Goal: Information Seeking & Learning: Learn about a topic

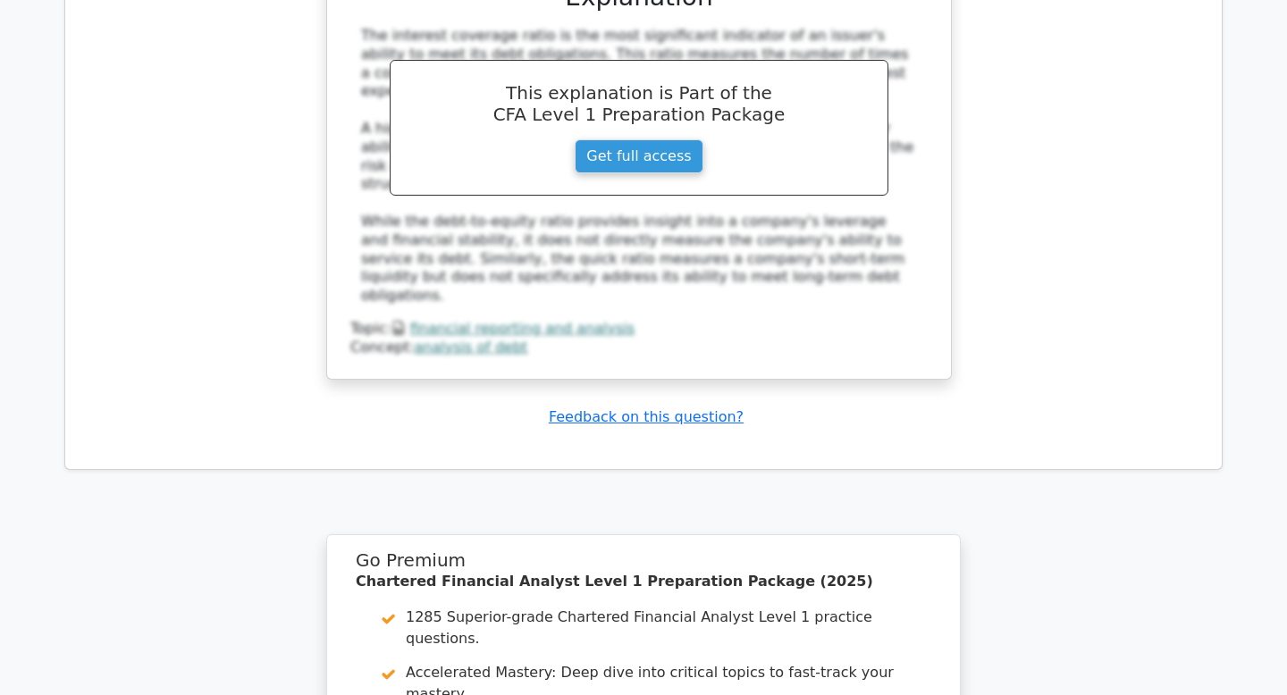
scroll to position [9126, 0]
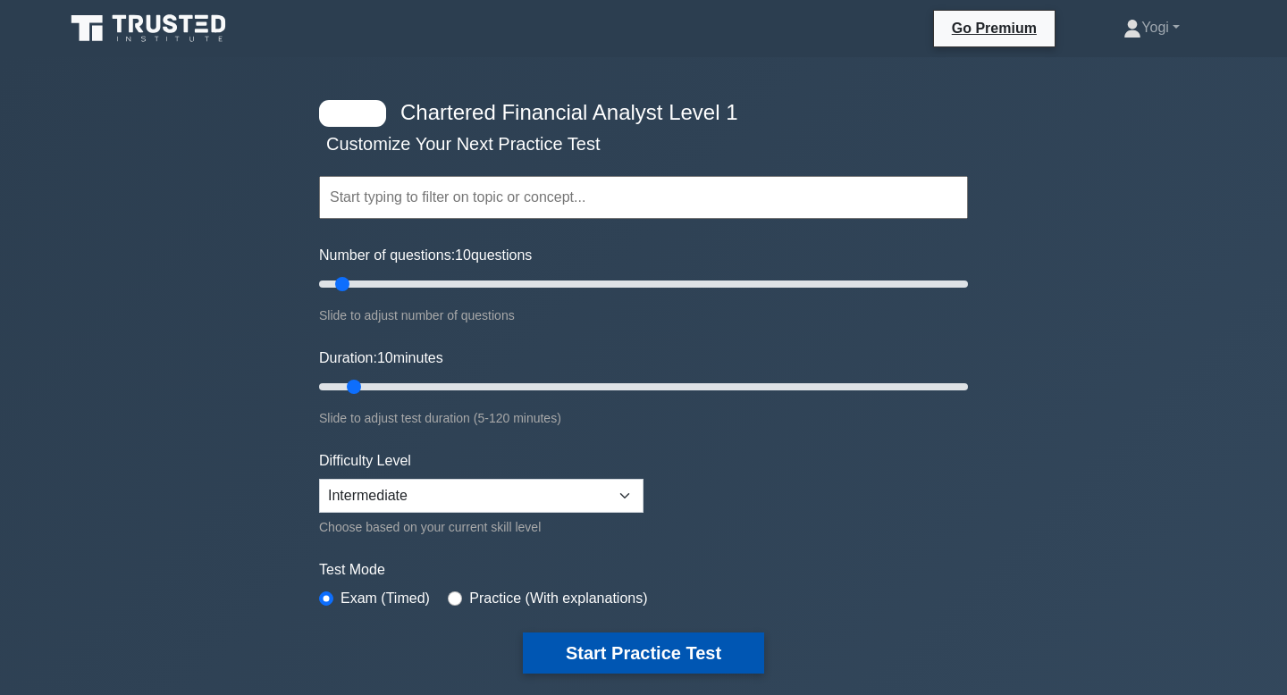
click at [649, 644] on button "Start Practice Test" at bounding box center [643, 653] width 241 height 41
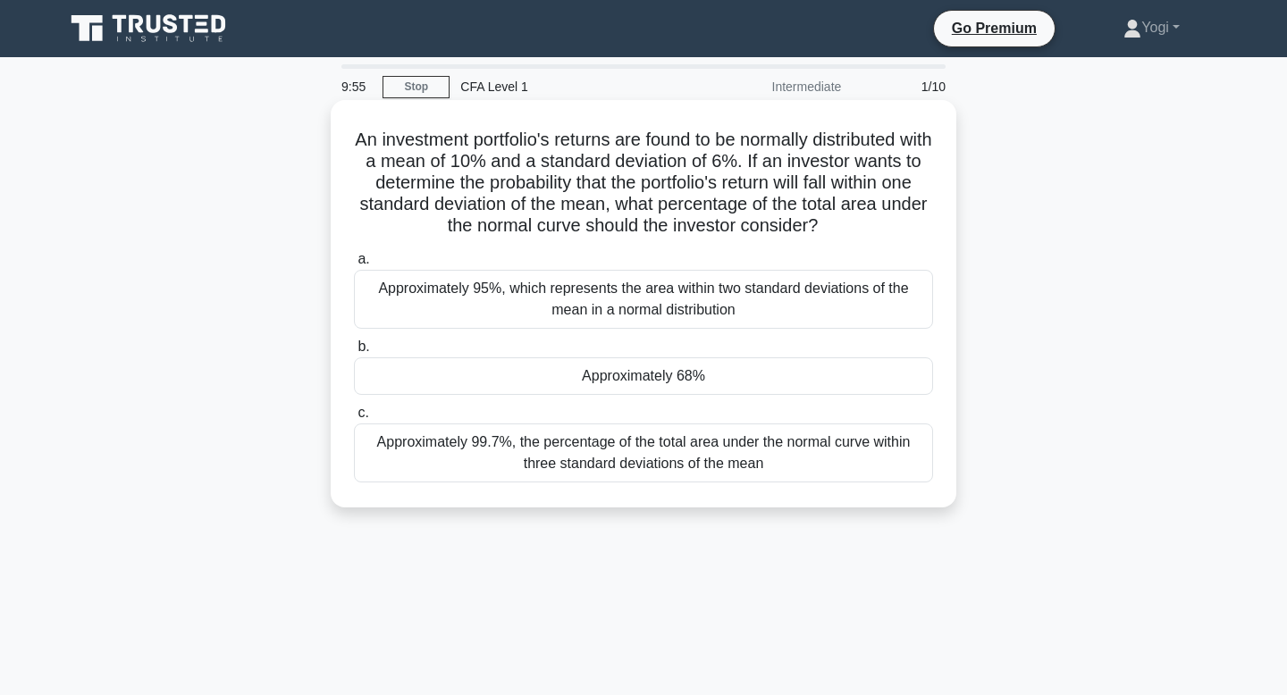
click at [704, 377] on div "Approximately 68%" at bounding box center [643, 376] width 579 height 38
click at [354, 353] on input "b. Approximately 68%" at bounding box center [354, 347] width 0 height 12
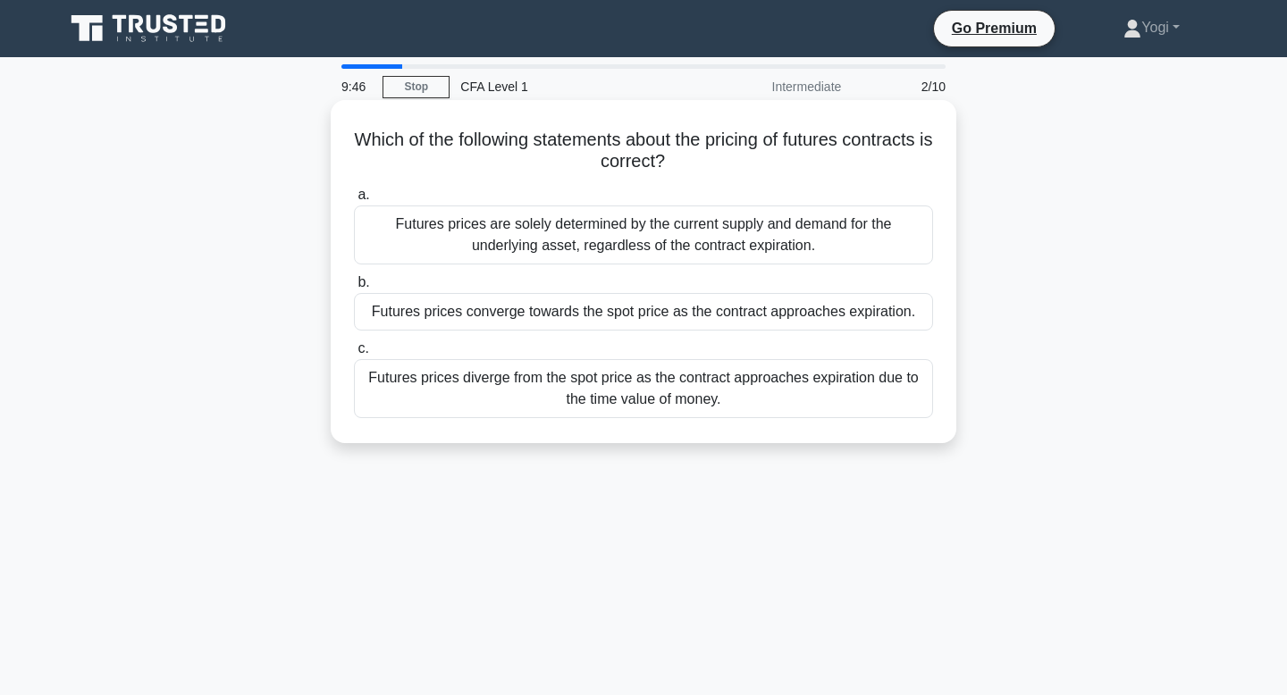
click at [731, 314] on div "Futures prices converge towards the spot price as the contract approaches expir…" at bounding box center [643, 312] width 579 height 38
click at [354, 289] on input "b. Futures prices converge towards the spot price as the contract approaches ex…" at bounding box center [354, 283] width 0 height 12
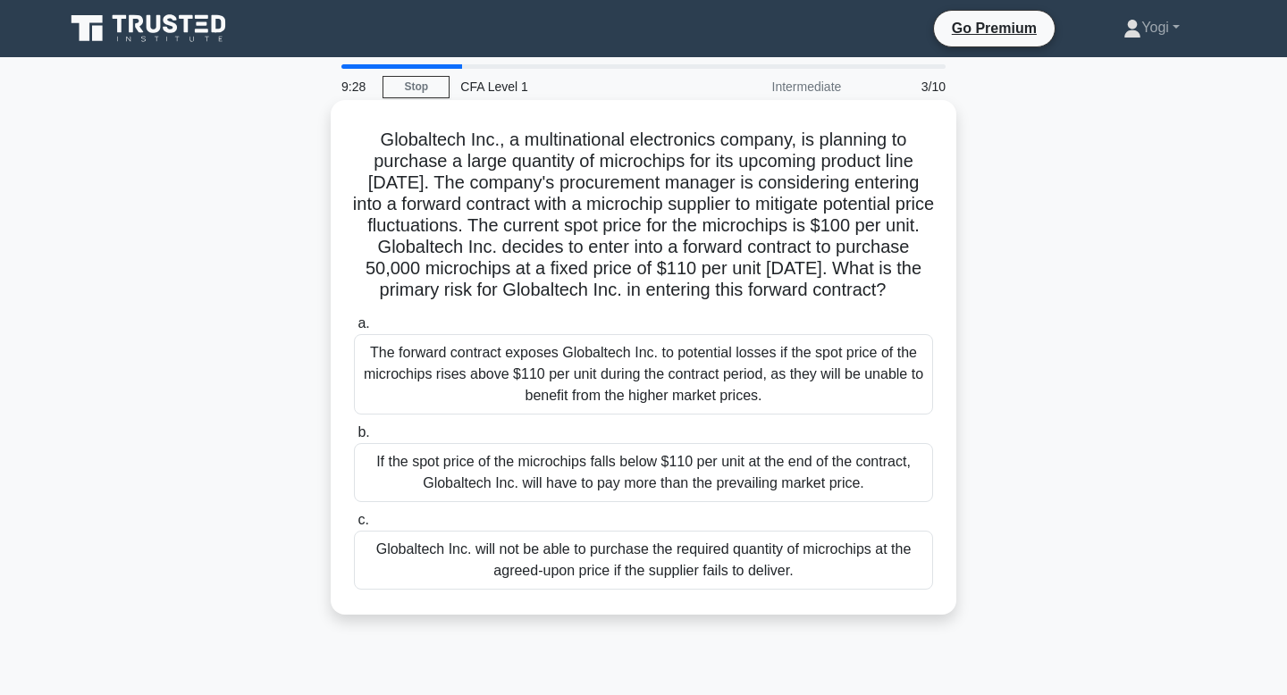
click at [678, 559] on div "Globaltech Inc. will not be able to purchase the required quantity of microchip…" at bounding box center [643, 560] width 579 height 59
click at [354, 526] on input "c. Globaltech Inc. will not be able to purchase the required quantity of microc…" at bounding box center [354, 521] width 0 height 12
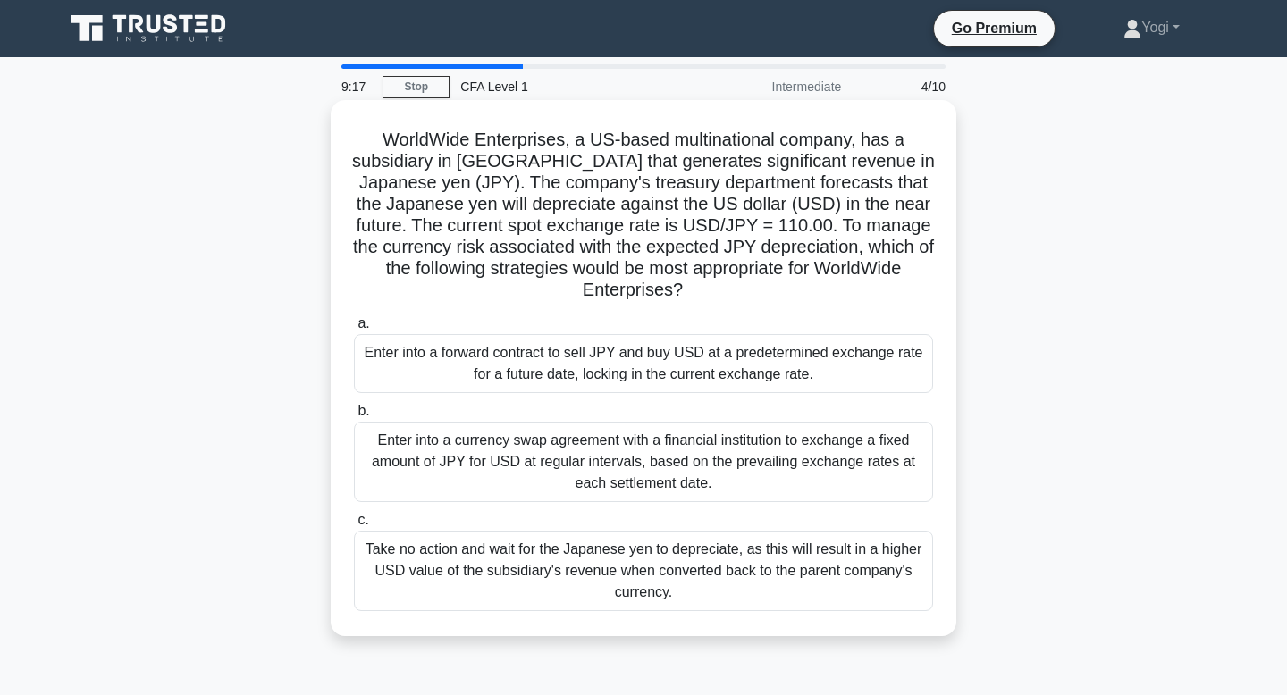
click at [681, 378] on div "Enter into a forward contract to sell JPY and buy USD at a predetermined exchan…" at bounding box center [643, 363] width 579 height 59
click at [354, 330] on input "a. Enter into a forward contract to sell JPY and buy USD at a predetermined exc…" at bounding box center [354, 324] width 0 height 12
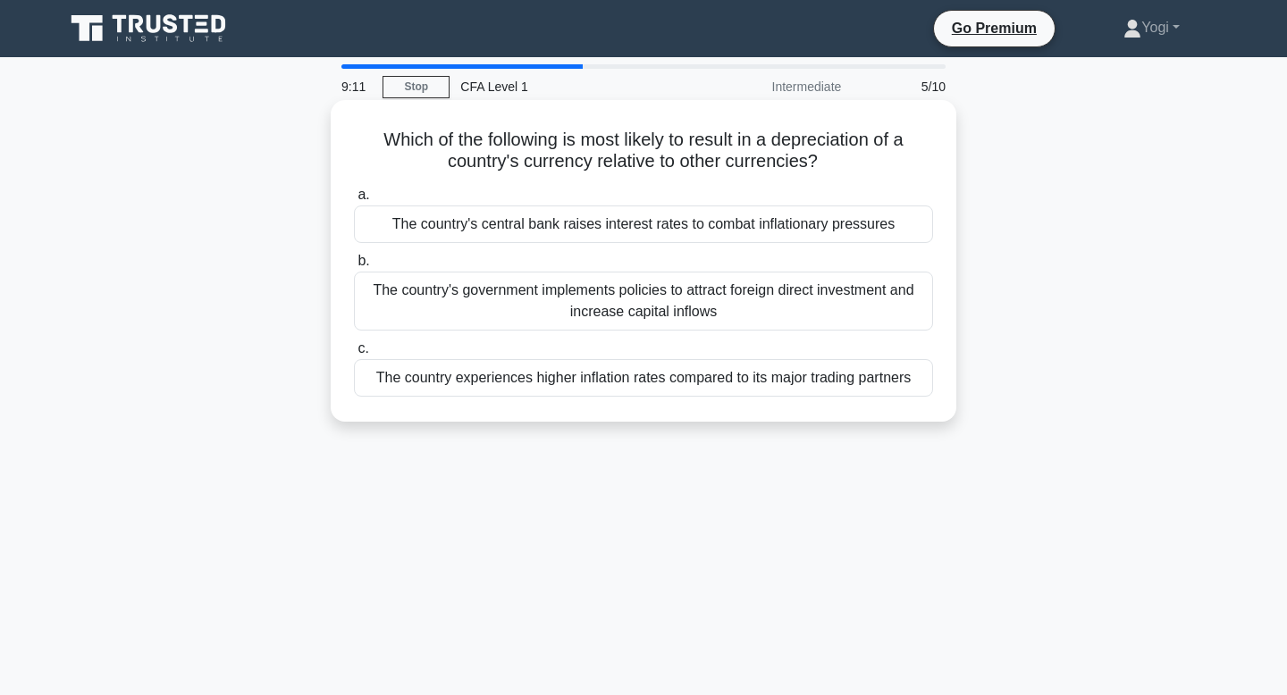
click at [711, 226] on div "The country's central bank raises interest rates to combat inflationary pressur…" at bounding box center [643, 225] width 579 height 38
click at [354, 201] on input "a. The country's central bank raises interest rates to combat inflationary pres…" at bounding box center [354, 195] width 0 height 12
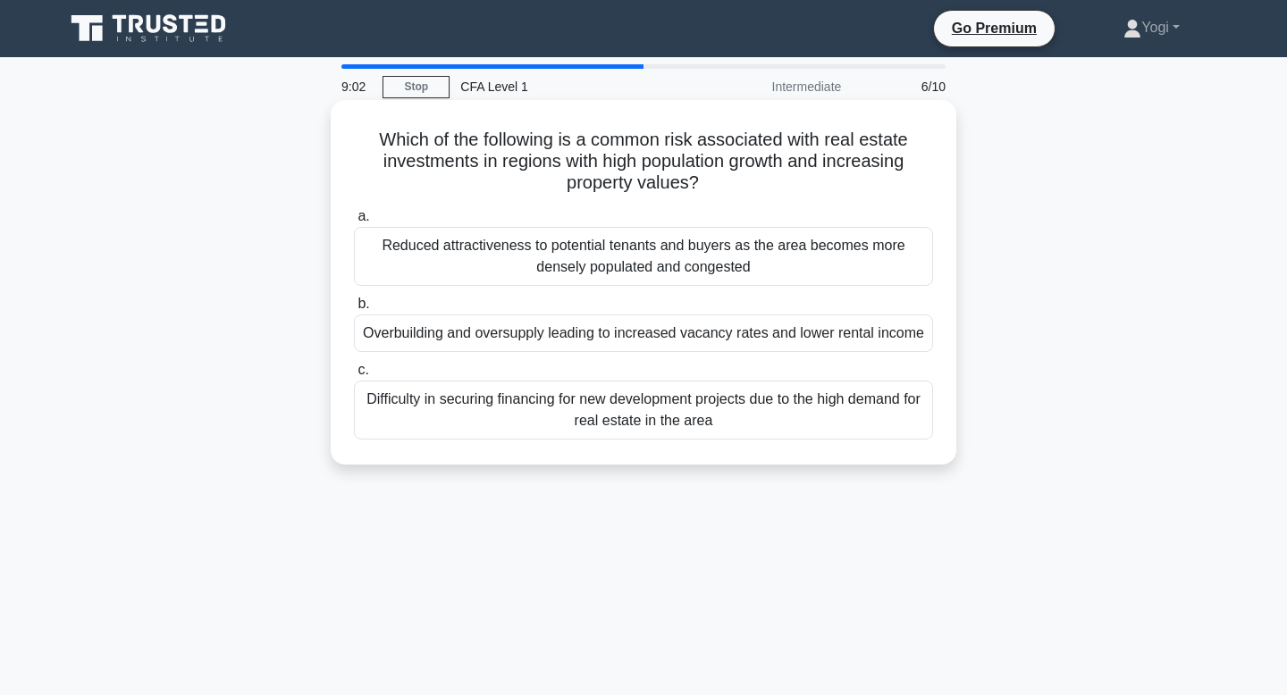
click at [728, 337] on div "Overbuilding and oversupply leading to increased vacancy rates and lower rental…" at bounding box center [643, 334] width 579 height 38
click at [354, 310] on input "b. Overbuilding and oversupply leading to increased vacancy rates and lower ren…" at bounding box center [354, 304] width 0 height 12
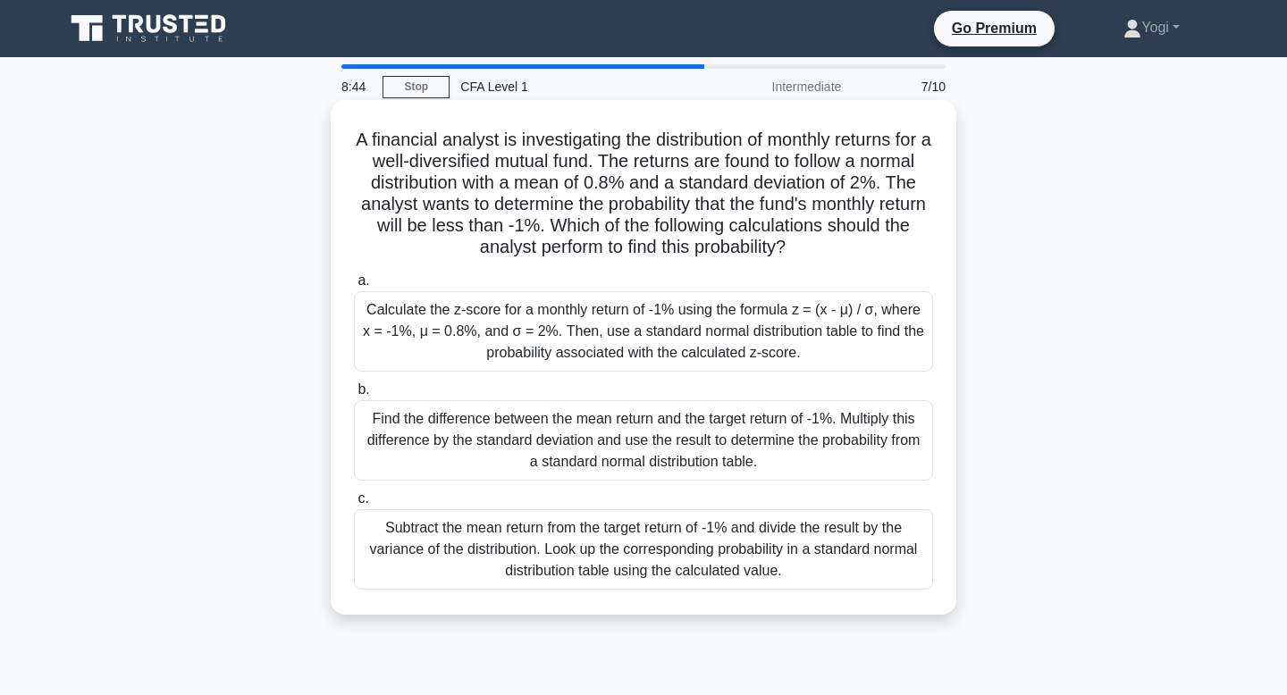
click at [668, 435] on div "Find the difference between the mean return and the target return of -1%. Multi…" at bounding box center [643, 440] width 579 height 80
click at [354, 396] on input "b. Find the difference between the mean return and the target return of -1%. Mu…" at bounding box center [354, 390] width 0 height 12
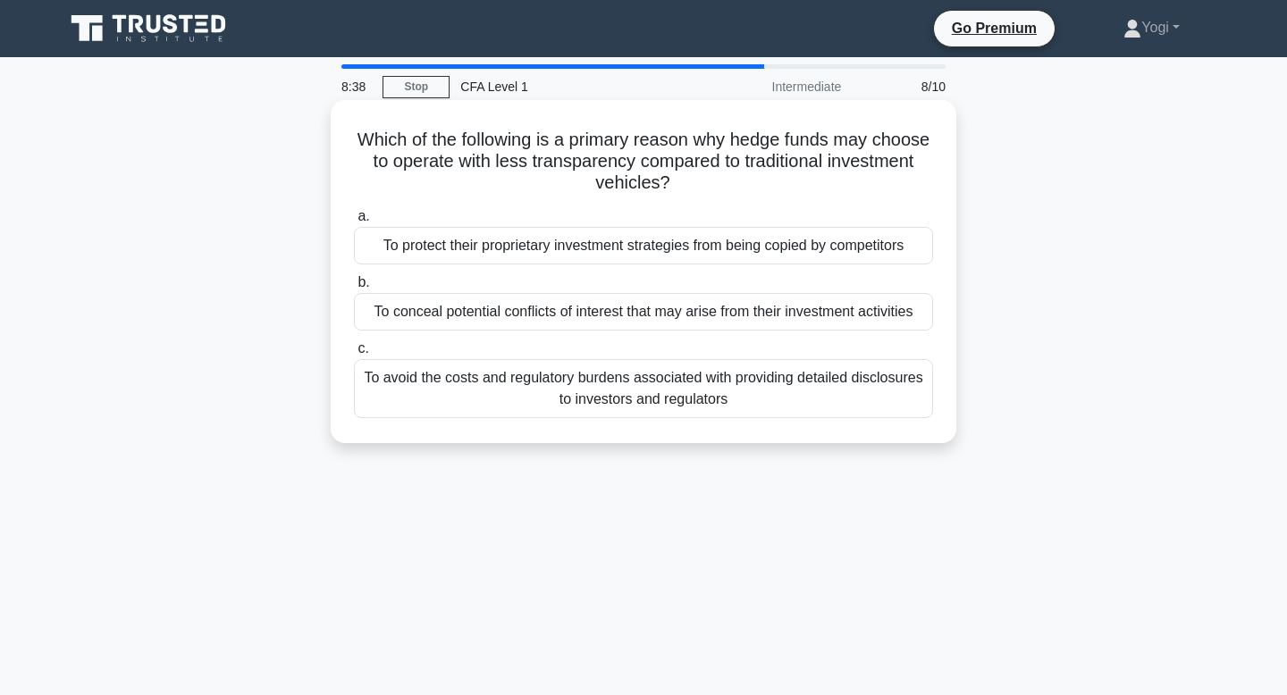
click at [666, 238] on div "To protect their proprietary investment strategies from being copied by competi…" at bounding box center [643, 246] width 579 height 38
click at [354, 223] on input "a. To protect their proprietary investment strategies from being copied by comp…" at bounding box center [354, 217] width 0 height 12
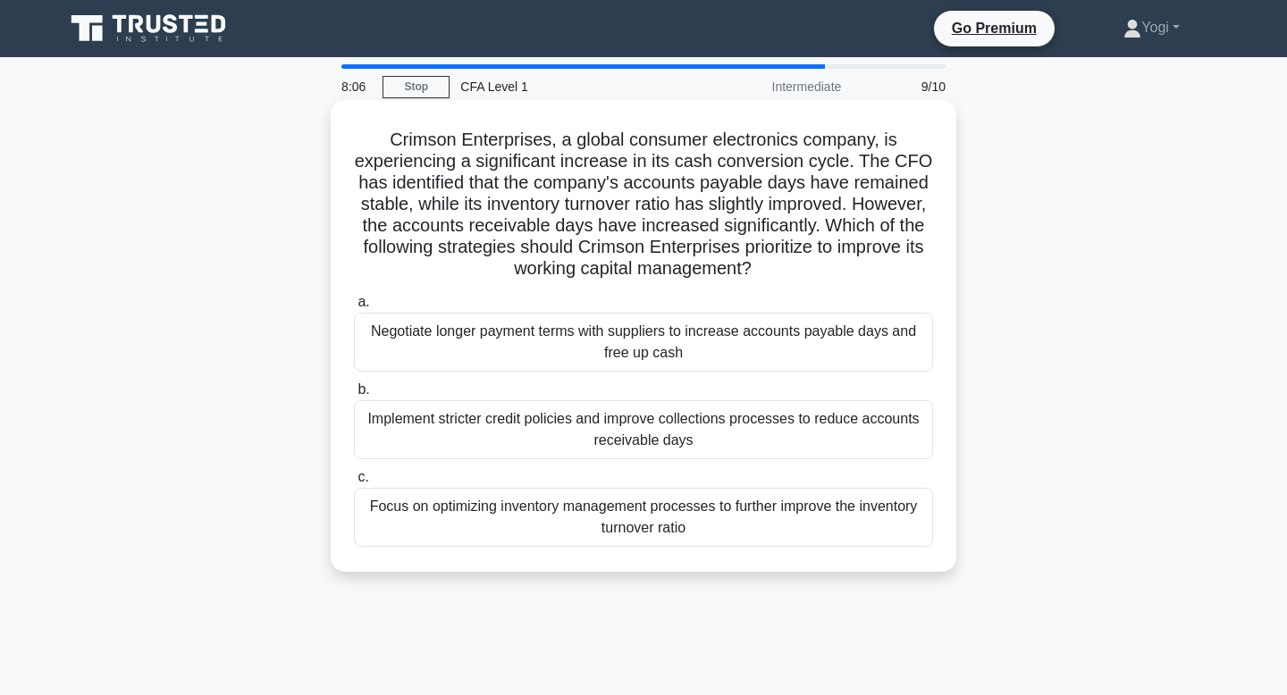
click at [601, 523] on div "Focus on optimizing inventory management processes to further improve the inven…" at bounding box center [643, 517] width 579 height 59
click at [354, 483] on input "c. Focus on optimizing inventory management processes to further improve the in…" at bounding box center [354, 478] width 0 height 12
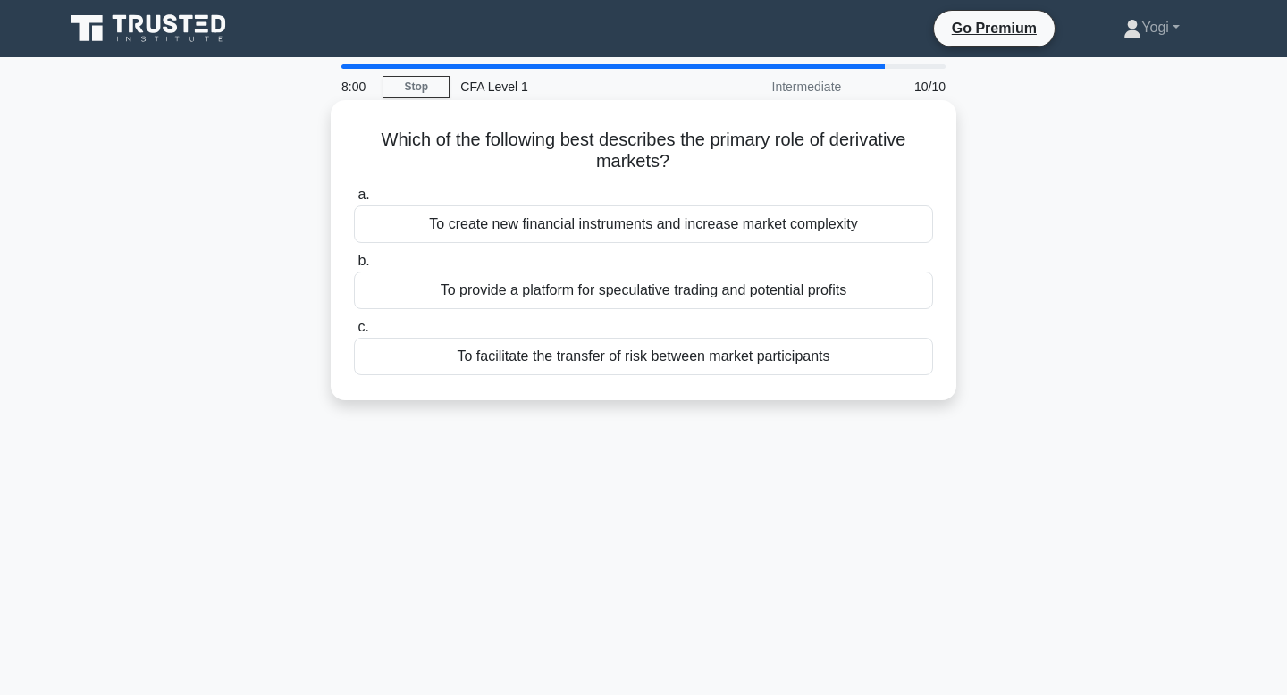
click at [601, 354] on div "To facilitate the transfer of risk between market participants" at bounding box center [643, 357] width 579 height 38
click at [354, 333] on input "c. To facilitate the transfer of risk between market participants" at bounding box center [354, 328] width 0 height 12
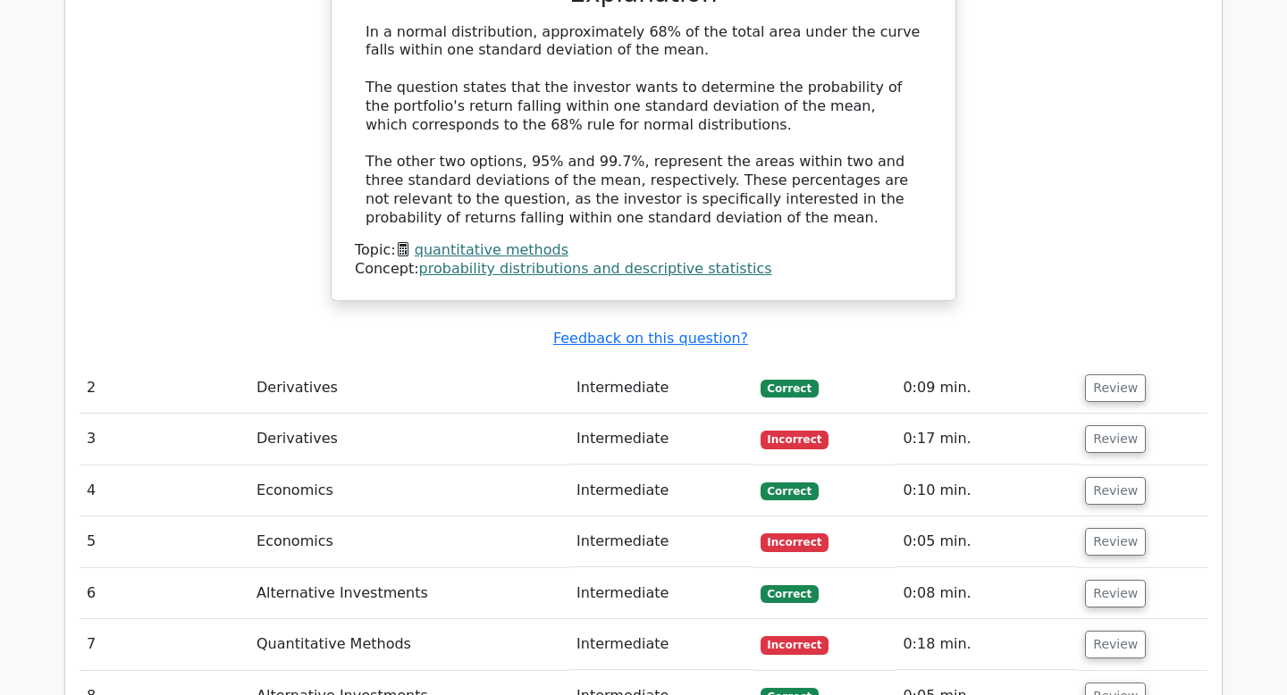
scroll to position [1953, 0]
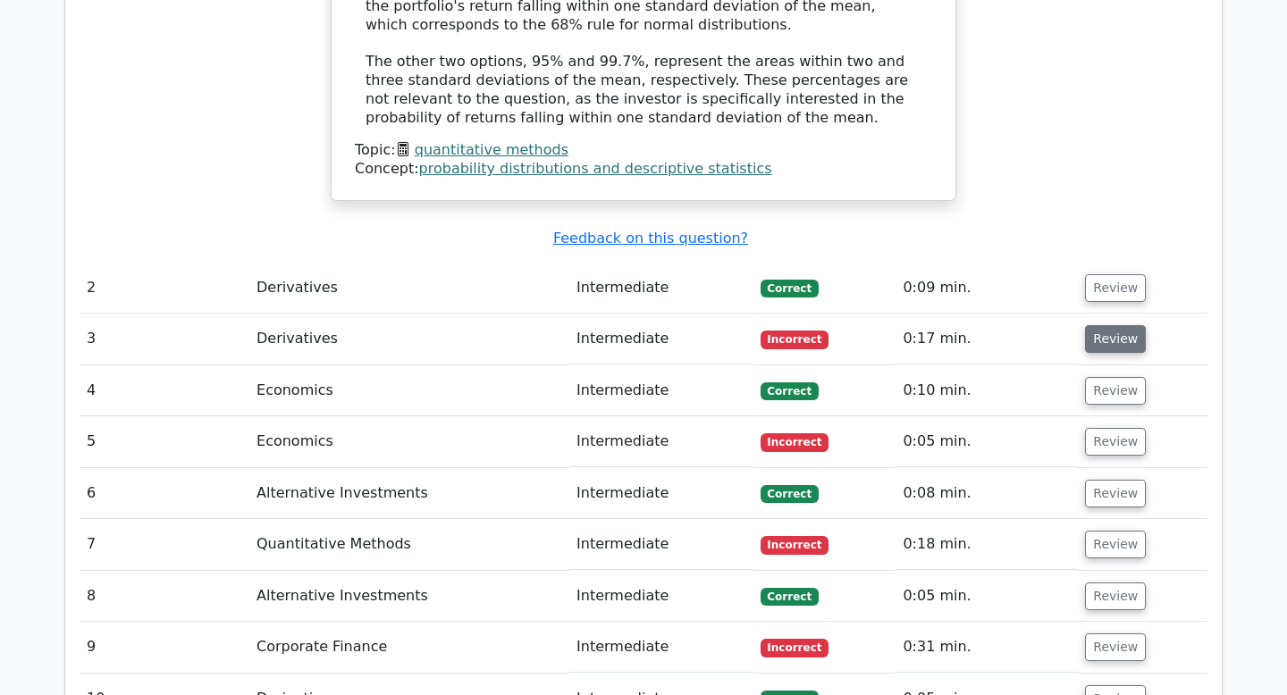
click at [1096, 325] on button "Review" at bounding box center [1115, 339] width 61 height 28
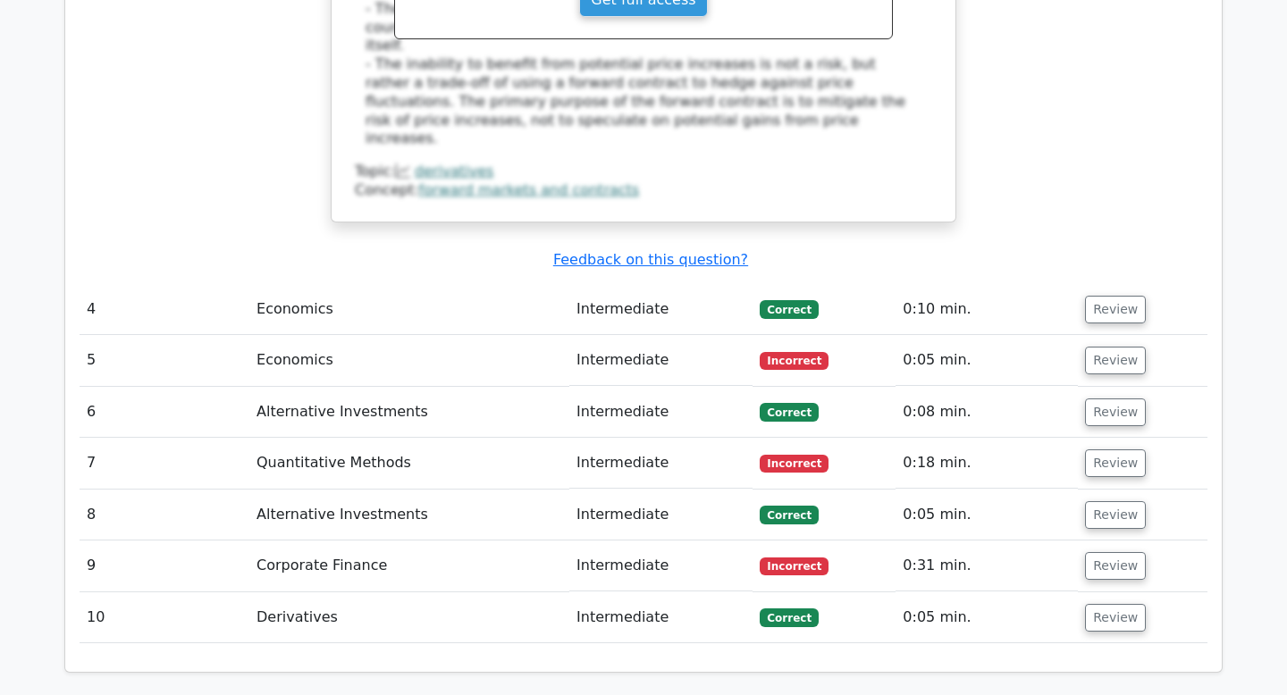
scroll to position [3011, 0]
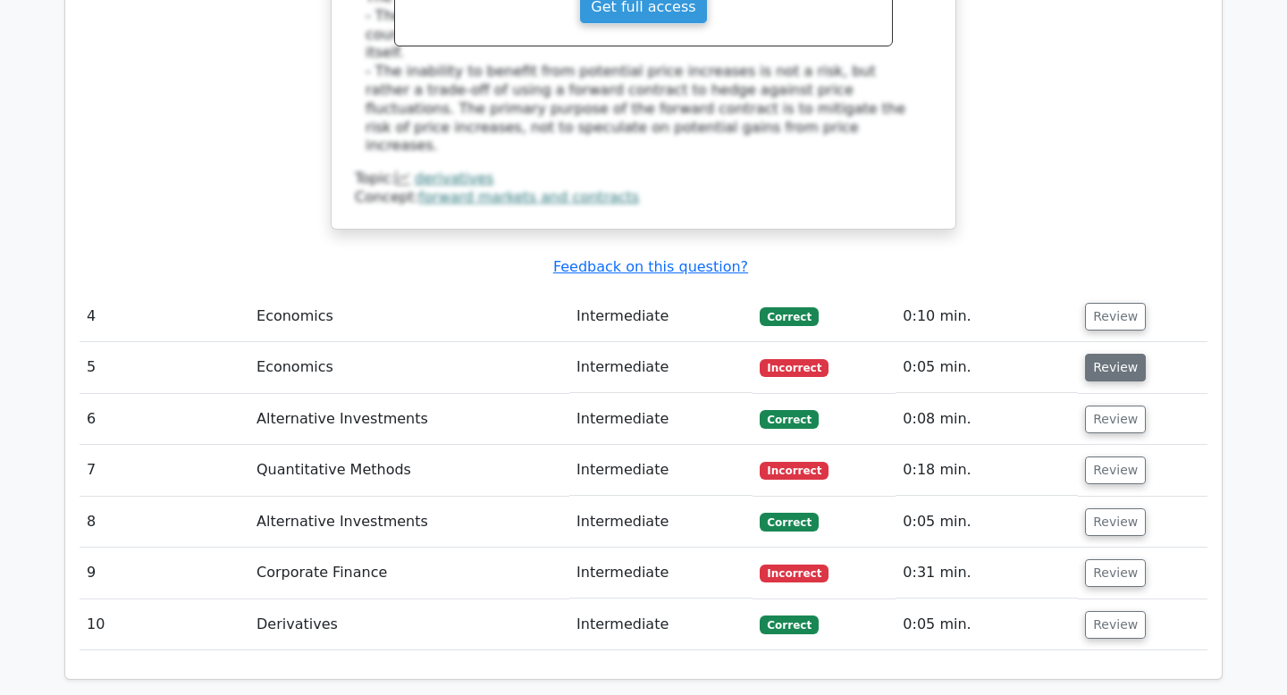
click at [1103, 354] on button "Review" at bounding box center [1115, 368] width 61 height 28
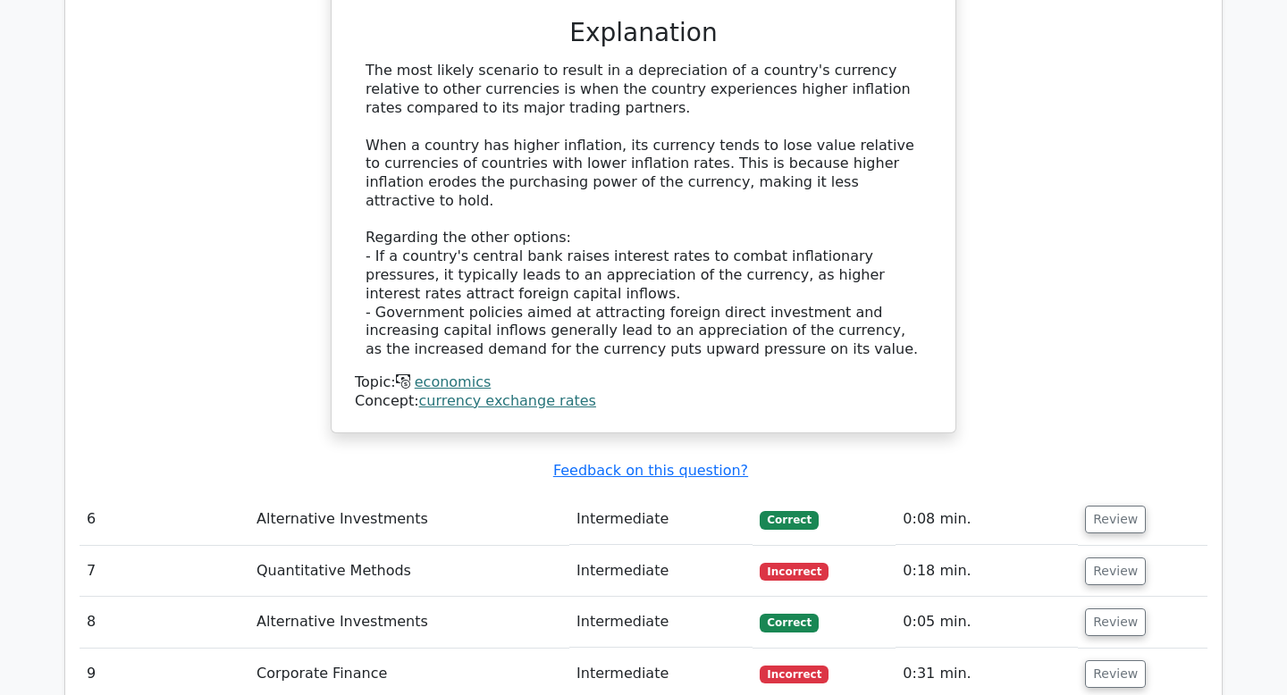
scroll to position [3750, 0]
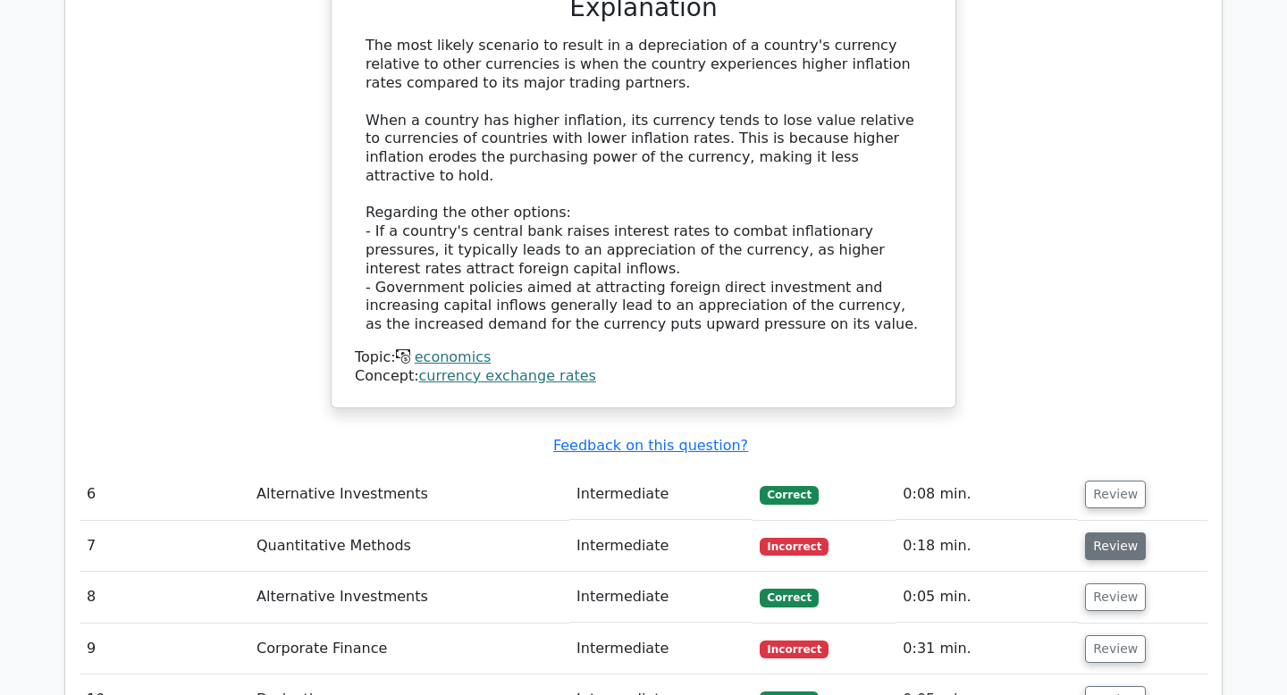
click at [1120, 533] on button "Review" at bounding box center [1115, 547] width 61 height 28
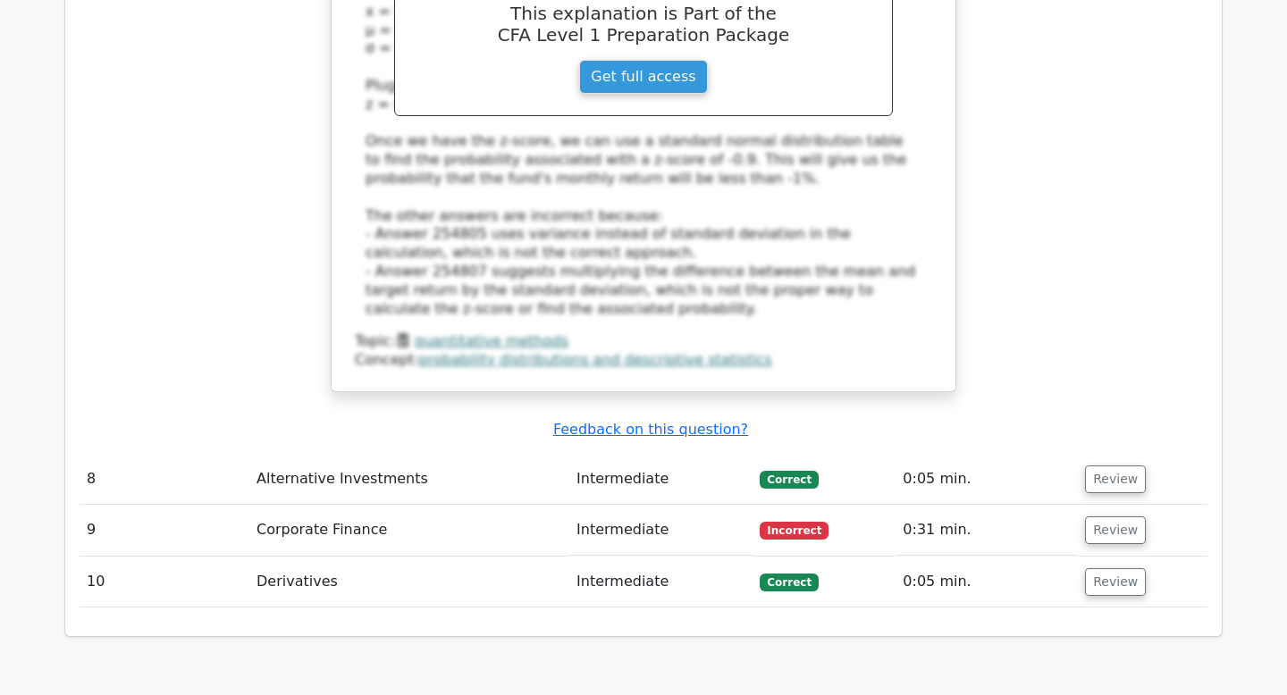
scroll to position [4956, 0]
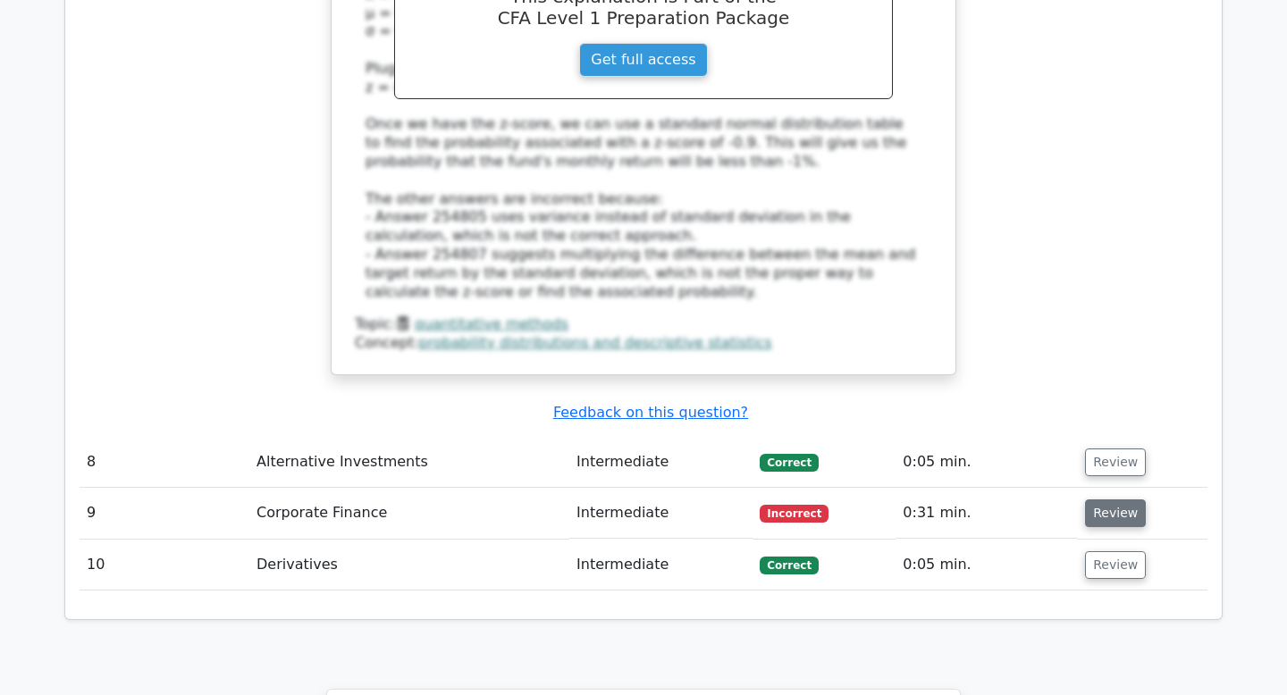
click at [1109, 500] on button "Review" at bounding box center [1115, 514] width 61 height 28
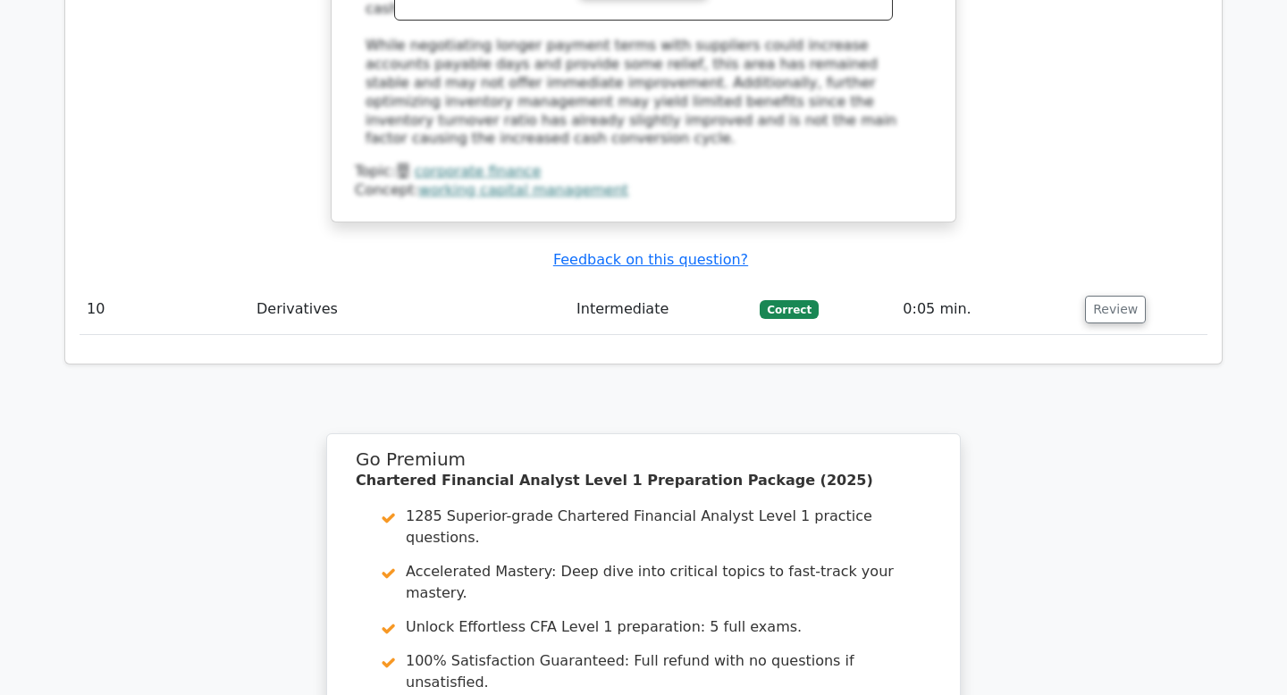
scroll to position [6158, 0]
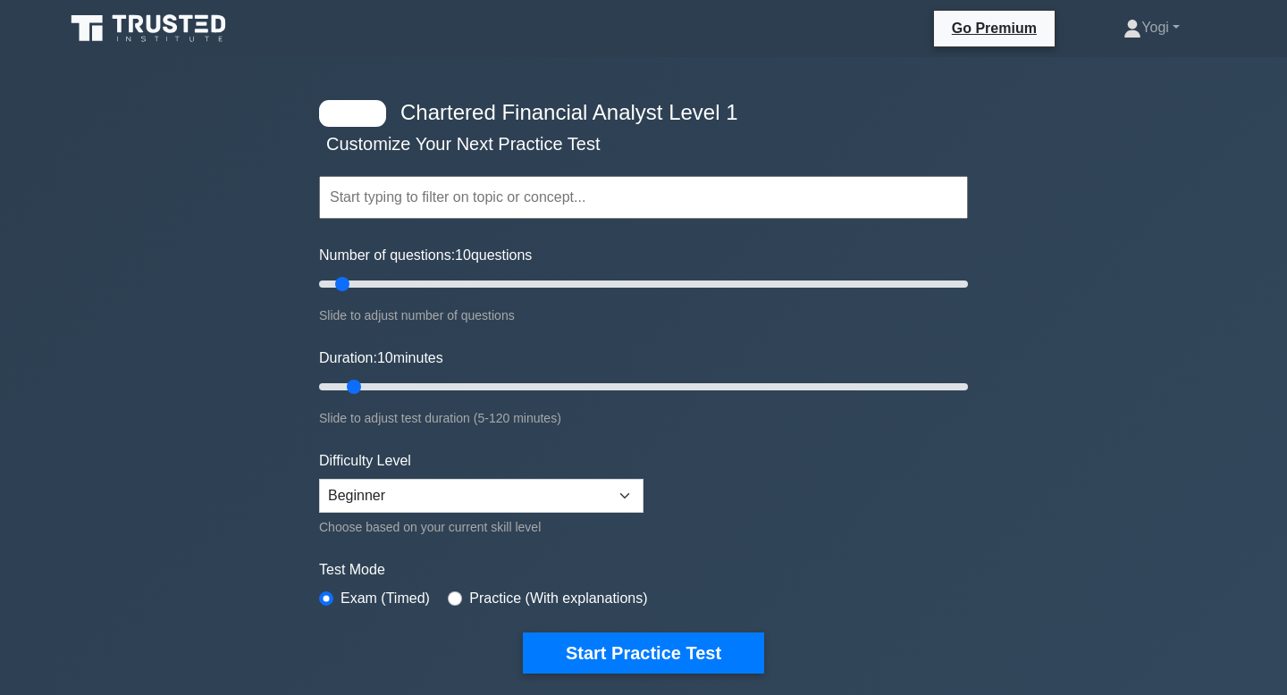
scroll to position [45, 0]
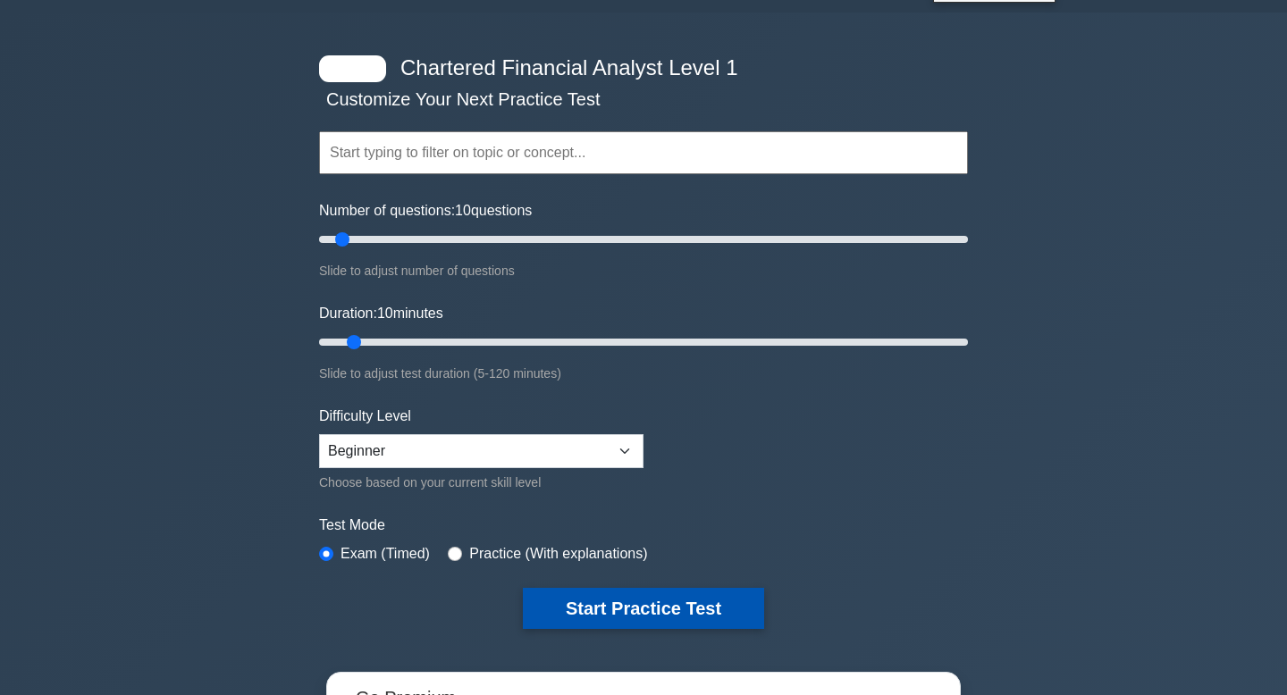
click at [669, 600] on button "Start Practice Test" at bounding box center [643, 608] width 241 height 41
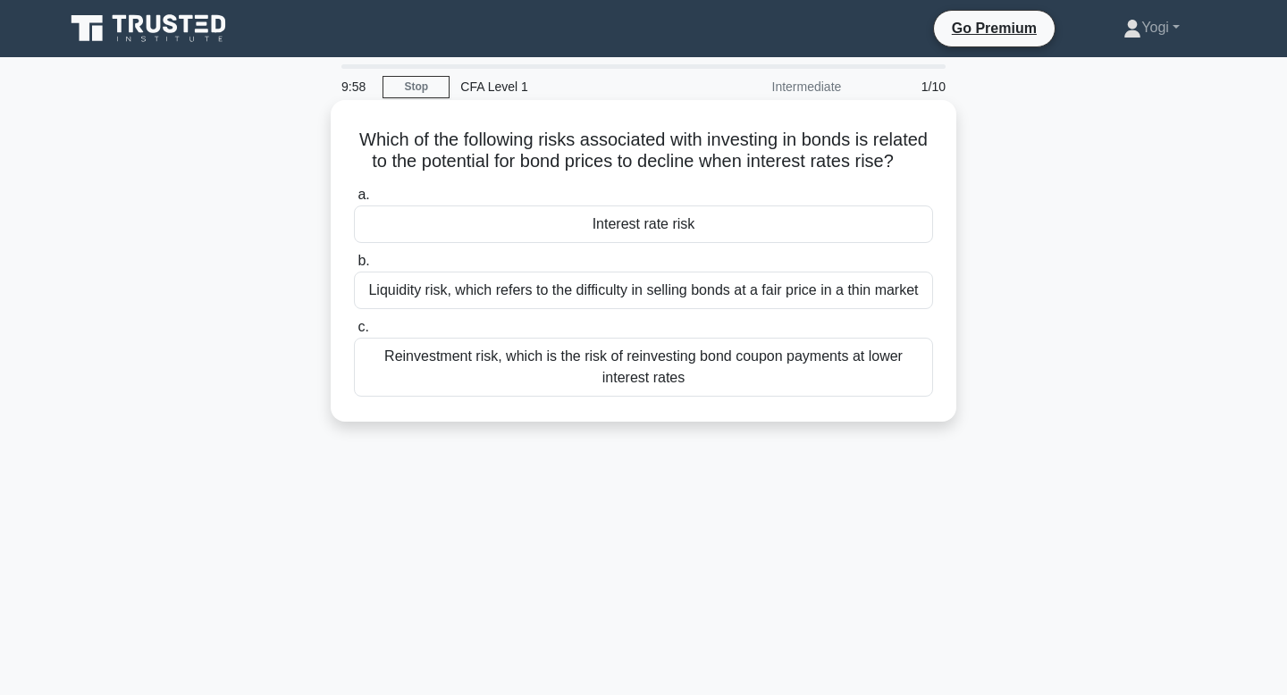
click at [705, 220] on div "Interest rate risk" at bounding box center [643, 225] width 579 height 38
click at [354, 201] on input "a. Interest rate risk" at bounding box center [354, 195] width 0 height 12
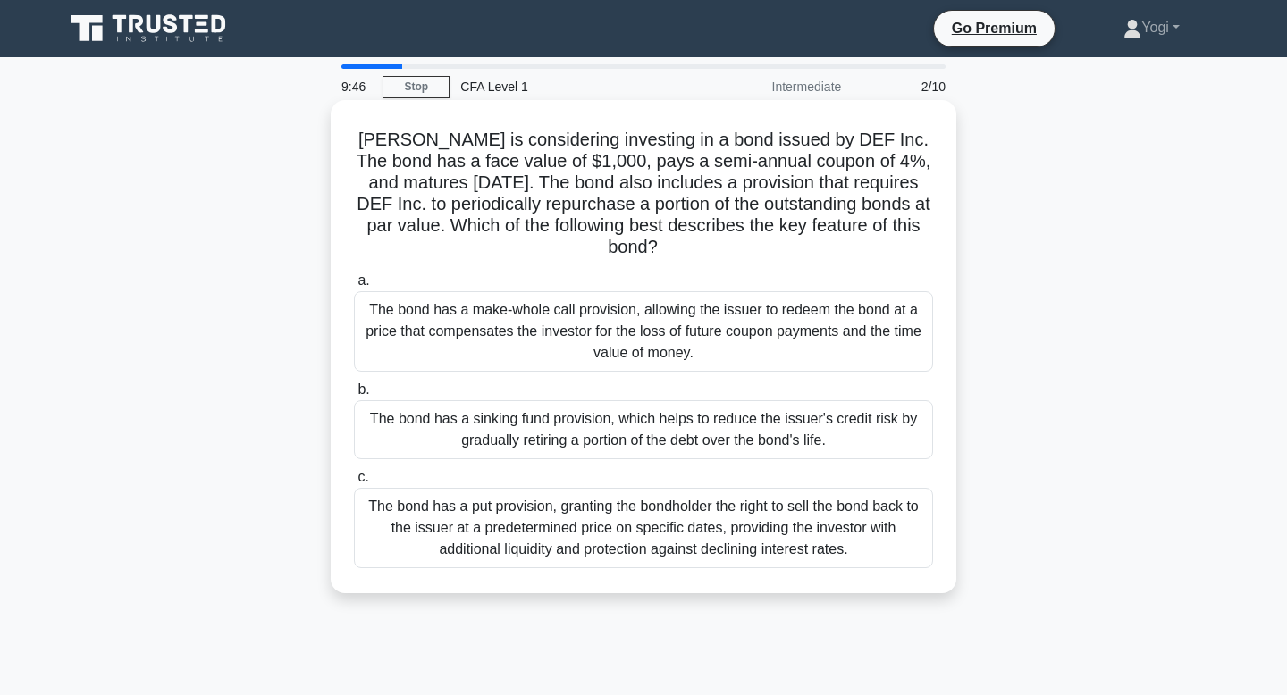
click at [664, 400] on div "The bond has a sinking fund provision, which helps to reduce the issuer's credi…" at bounding box center [643, 429] width 579 height 59
click at [354, 396] on input "b. The bond has a sinking fund provision, which helps to reduce the issuer's cr…" at bounding box center [354, 390] width 0 height 12
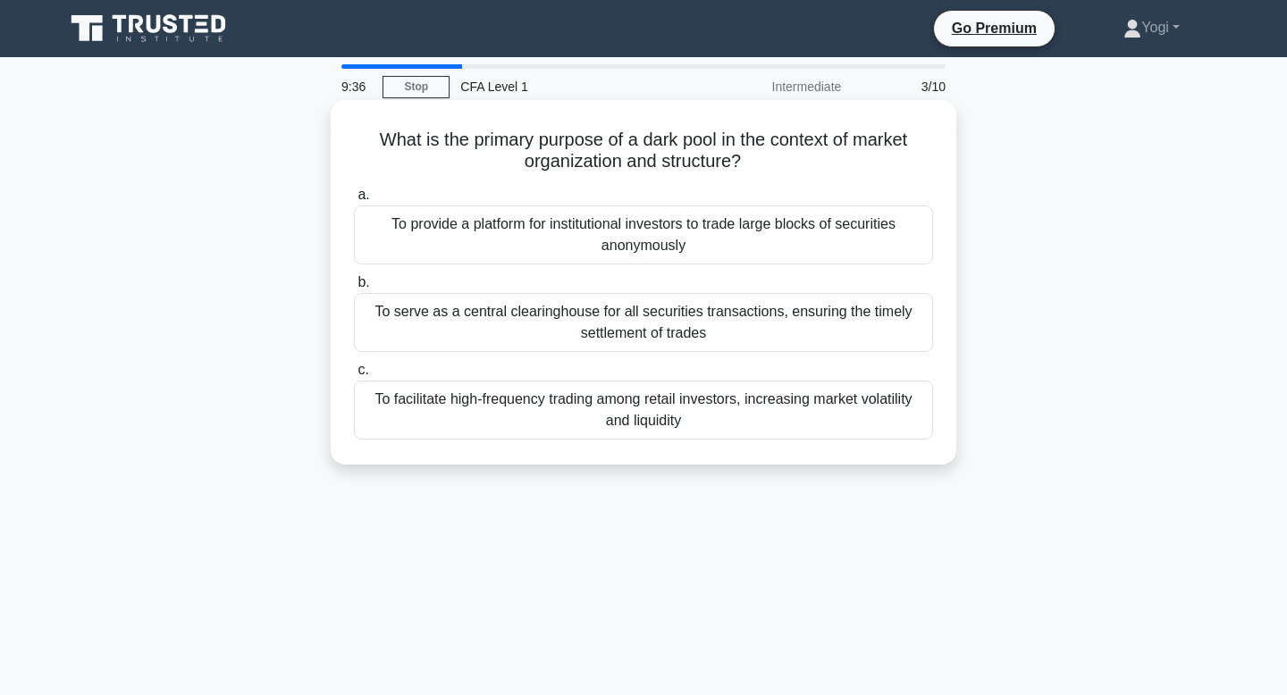
click at [676, 229] on div "To provide a platform for institutional investors to trade large blocks of secu…" at bounding box center [643, 235] width 579 height 59
click at [354, 201] on input "a. To provide a platform for institutional investors to trade large blocks of s…" at bounding box center [354, 195] width 0 height 12
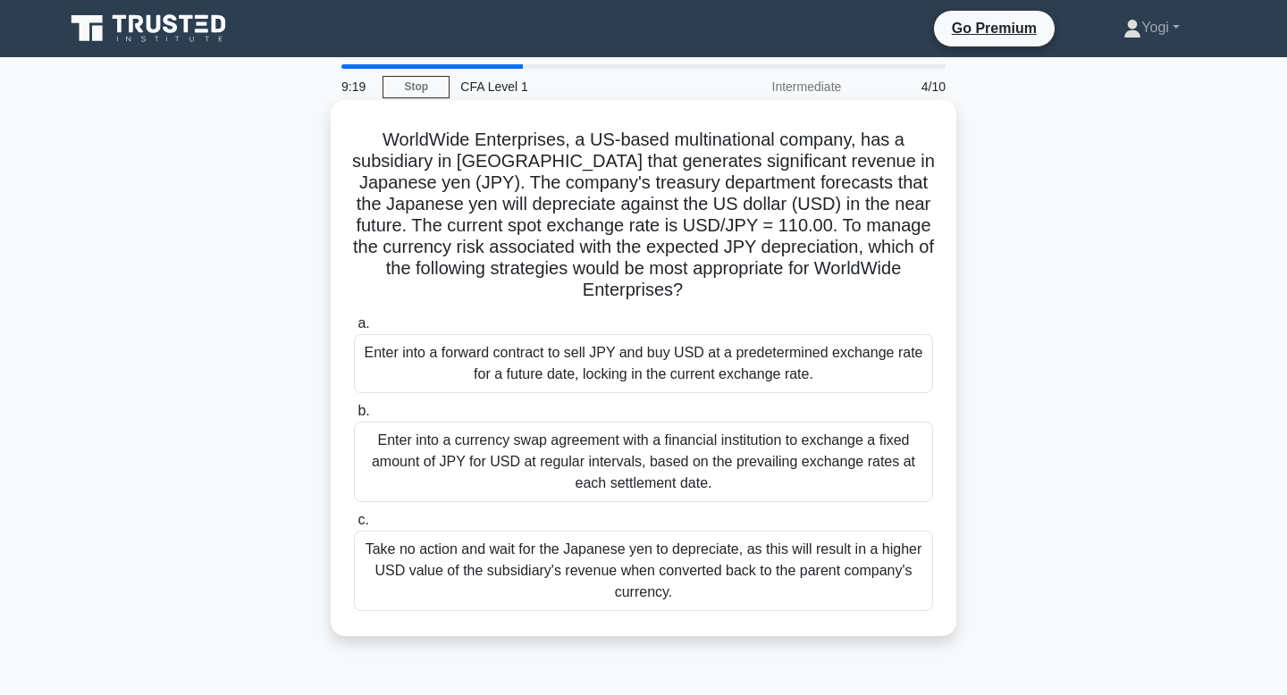
click at [608, 370] on div "Enter into a forward contract to sell JPY and buy USD at a predetermined exchan…" at bounding box center [643, 363] width 579 height 59
click at [354, 330] on input "a. Enter into a forward contract to sell JPY and buy USD at a predetermined exc…" at bounding box center [354, 324] width 0 height 12
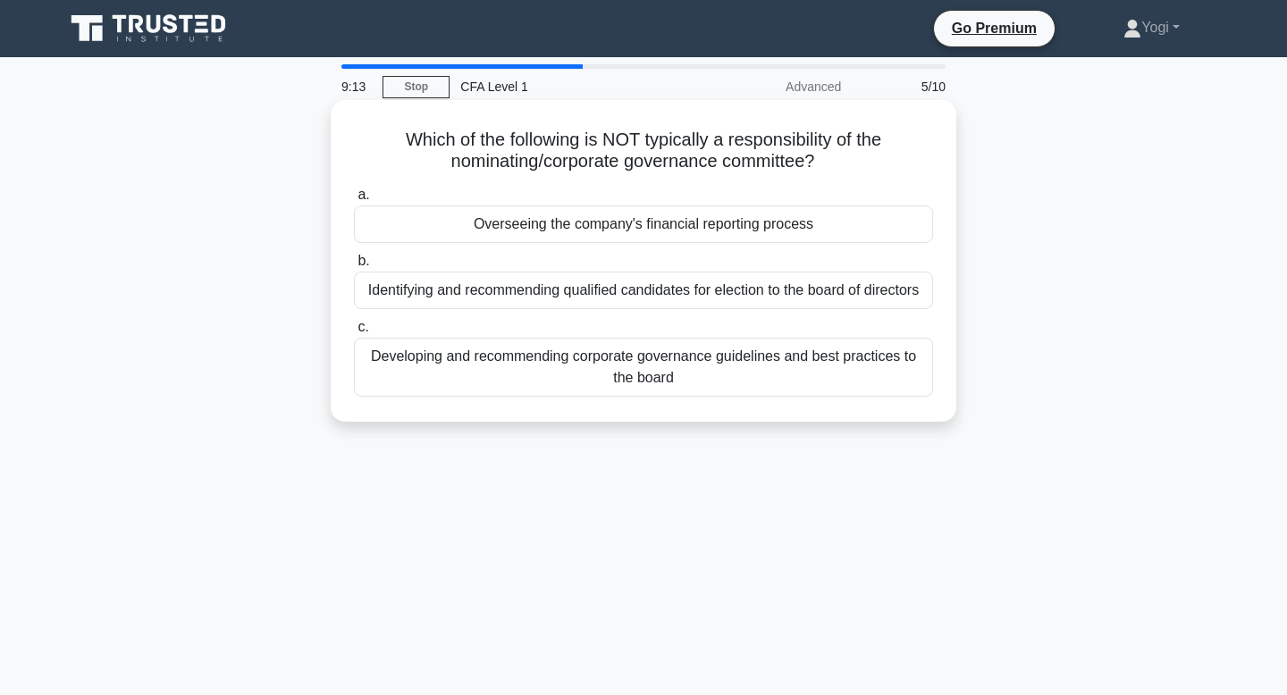
click at [635, 227] on div "Overseeing the company's financial reporting process" at bounding box center [643, 225] width 579 height 38
click at [354, 201] on input "a. Overseeing the company's financial reporting process" at bounding box center [354, 195] width 0 height 12
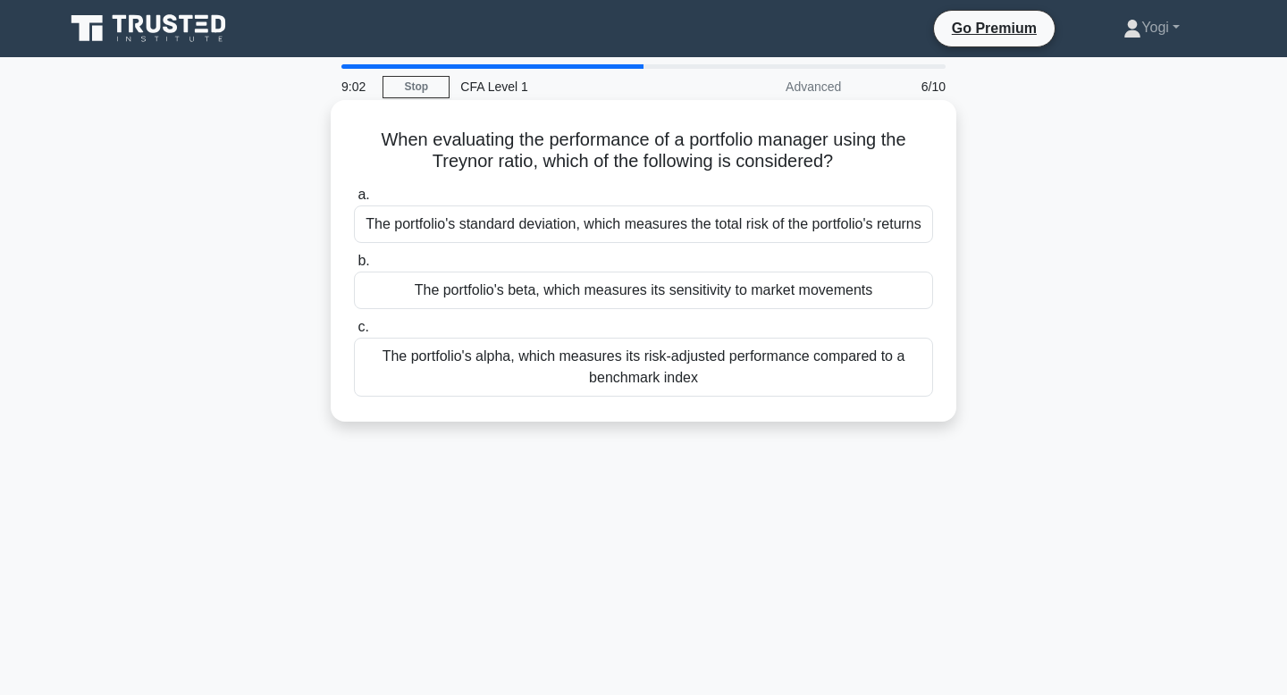
click at [636, 288] on div "The portfolio's beta, which measures its sensitivity to market movements" at bounding box center [643, 291] width 579 height 38
click at [354, 267] on input "b. The portfolio's beta, which measures its sensitivity to market movements" at bounding box center [354, 262] width 0 height 12
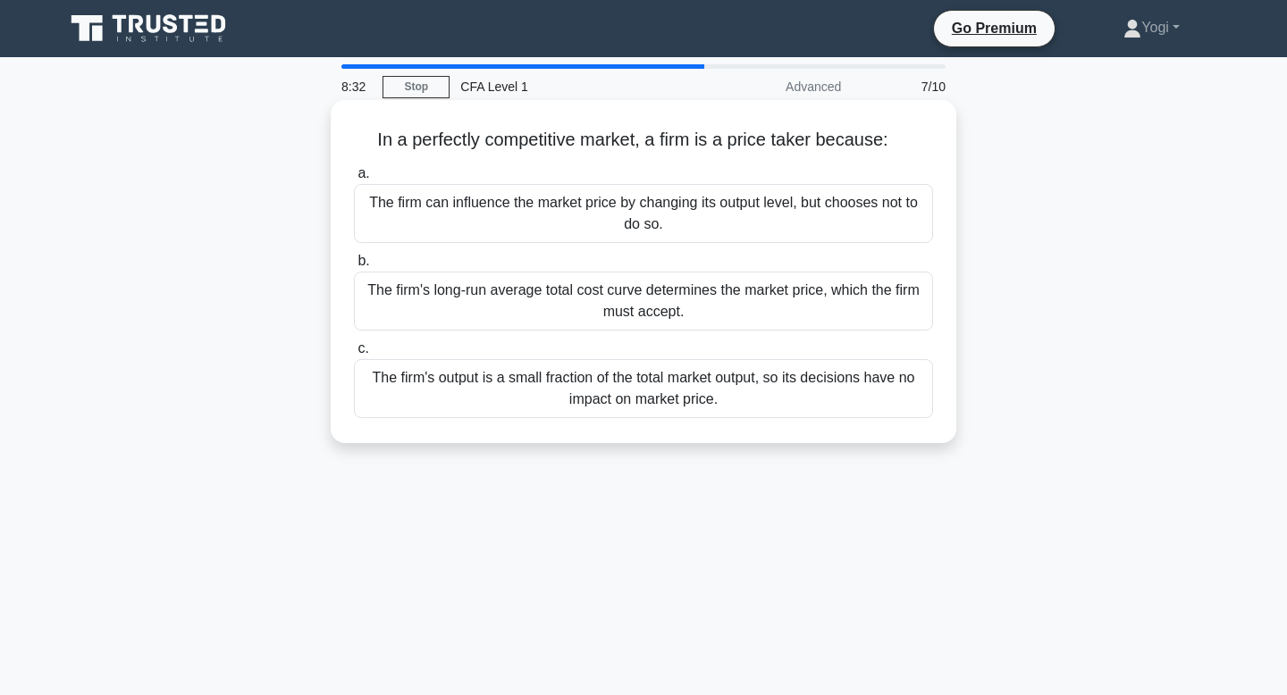
click at [644, 216] on div "The firm can influence the market price by changing its output level, but choos…" at bounding box center [643, 213] width 579 height 59
click at [354, 180] on input "a. The firm can influence the market price by changing its output level, but ch…" at bounding box center [354, 174] width 0 height 12
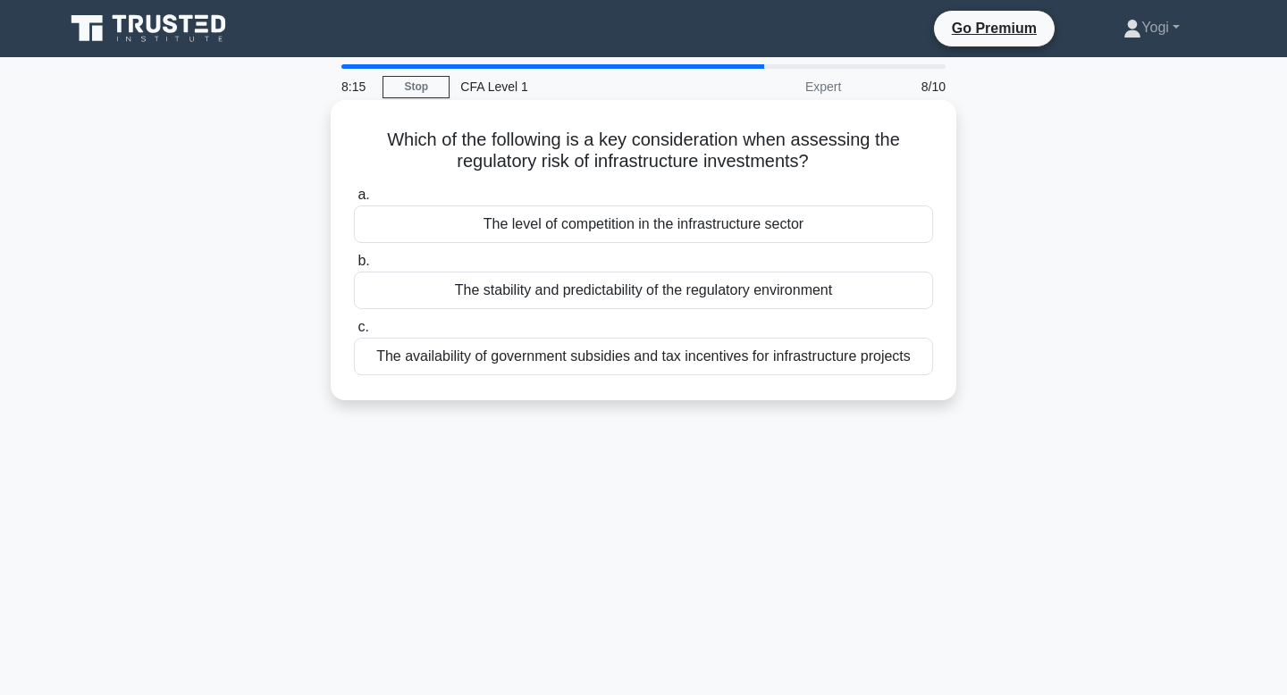
click at [702, 214] on div "The level of competition in the infrastructure sector" at bounding box center [643, 225] width 579 height 38
click at [354, 201] on input "a. The level of competition in the infrastructure sector" at bounding box center [354, 195] width 0 height 12
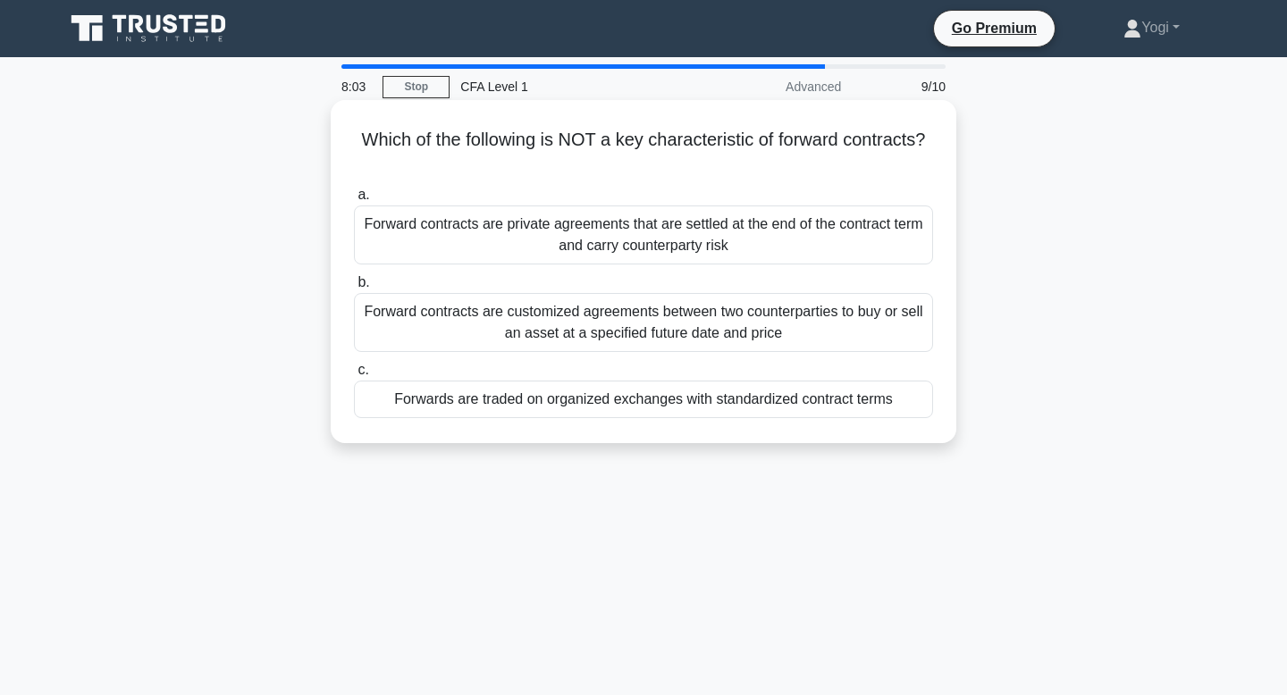
click at [680, 400] on div "Forwards are traded on organized exchanges with standardized contract terms" at bounding box center [643, 400] width 579 height 38
click at [354, 376] on input "c. Forwards are traded on organized exchanges with standardized contract terms" at bounding box center [354, 371] width 0 height 12
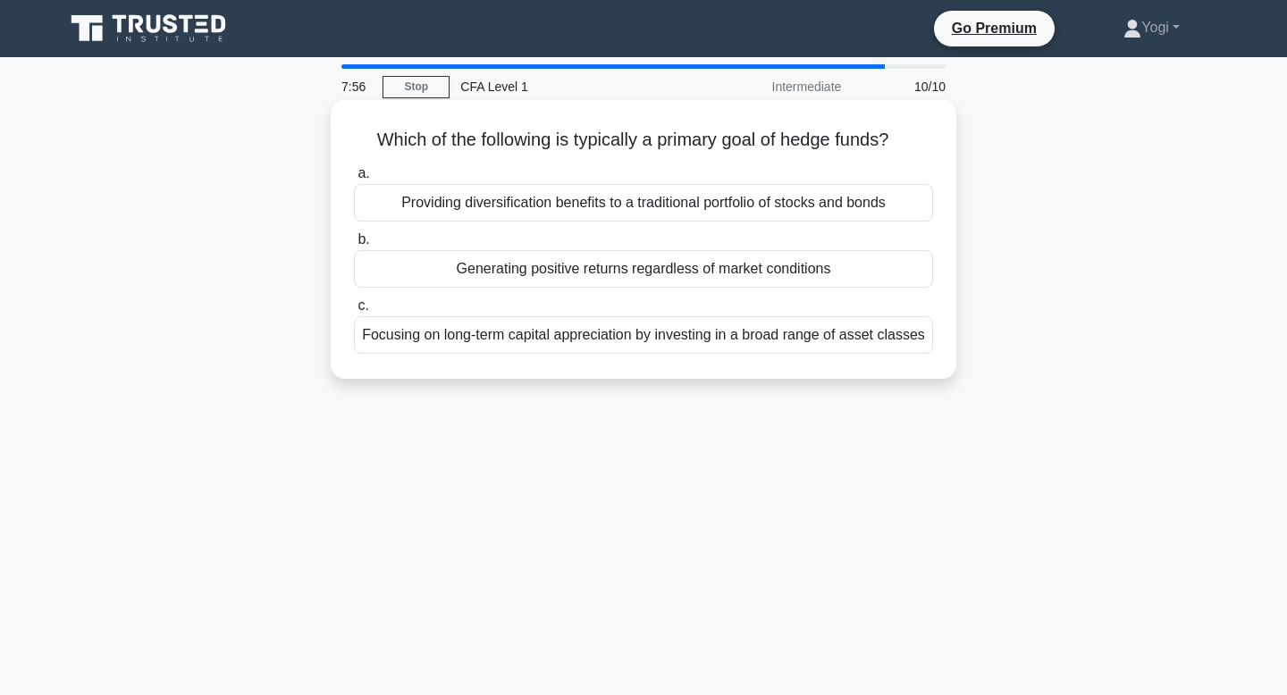
click at [736, 265] on div "Generating positive returns regardless of market conditions" at bounding box center [643, 269] width 579 height 38
click at [354, 246] on input "b. Generating positive returns regardless of market conditions" at bounding box center [354, 240] width 0 height 12
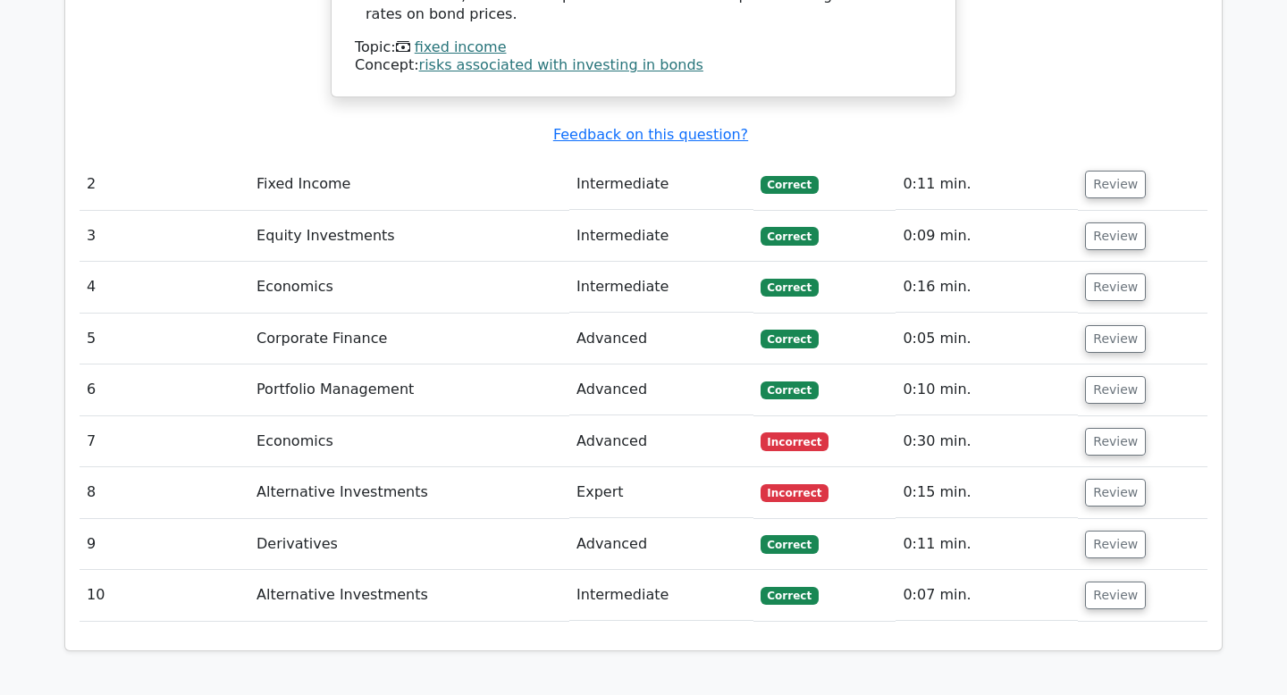
scroll to position [2279, 0]
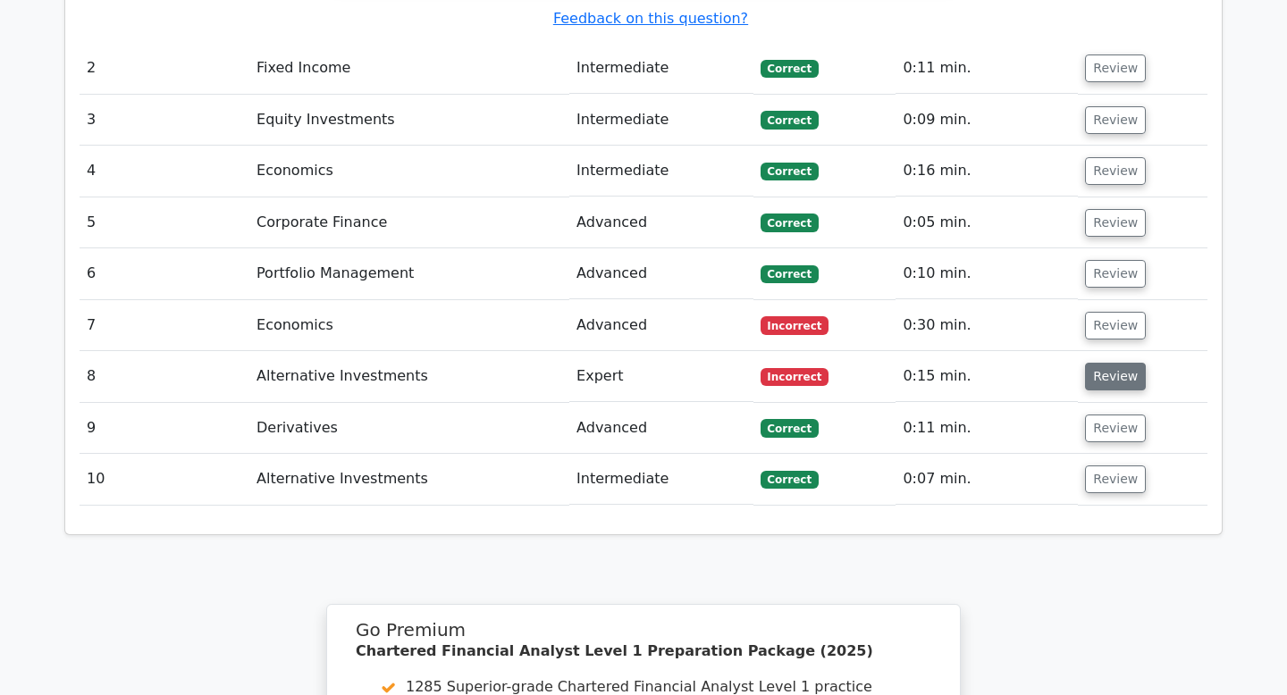
click at [1124, 363] on button "Review" at bounding box center [1115, 377] width 61 height 28
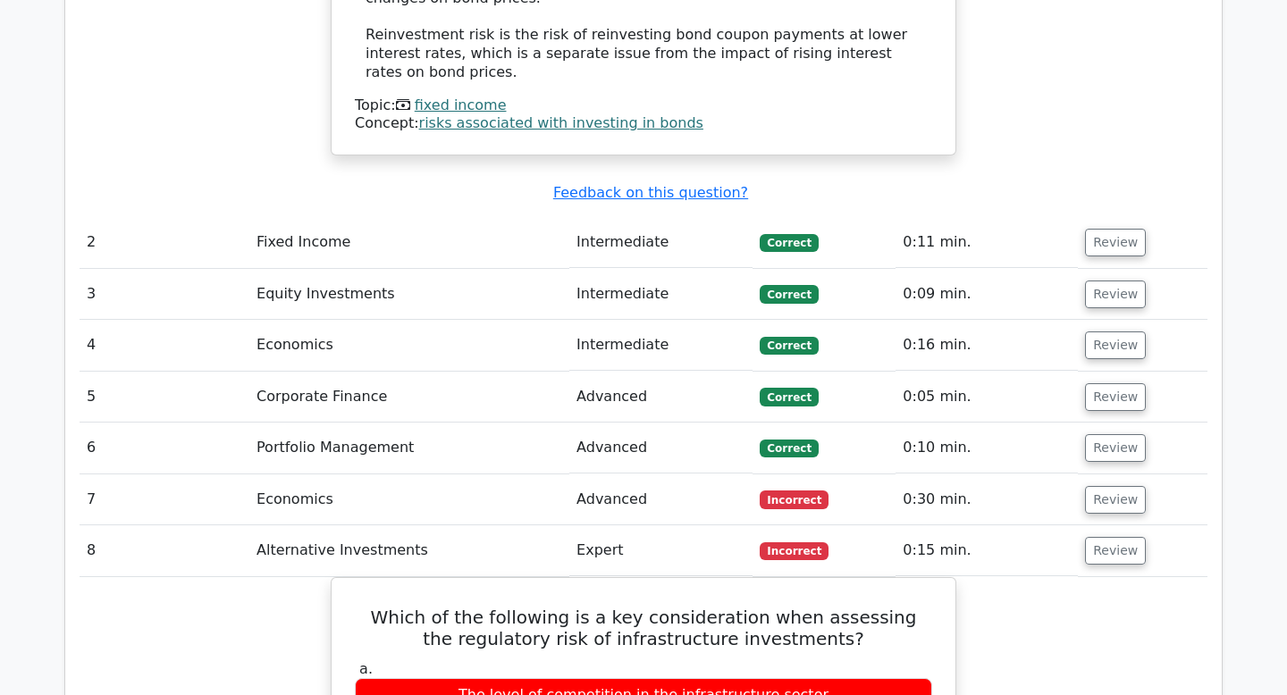
scroll to position [2084, 0]
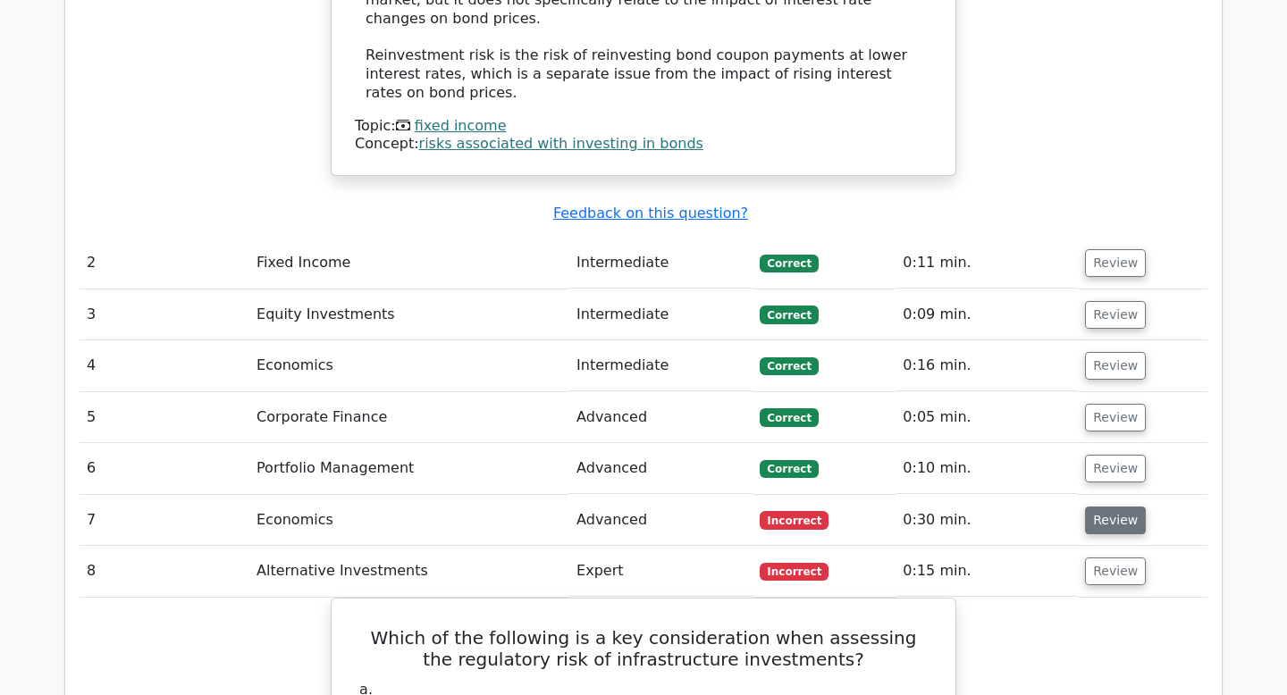
click at [1099, 507] on button "Review" at bounding box center [1115, 521] width 61 height 28
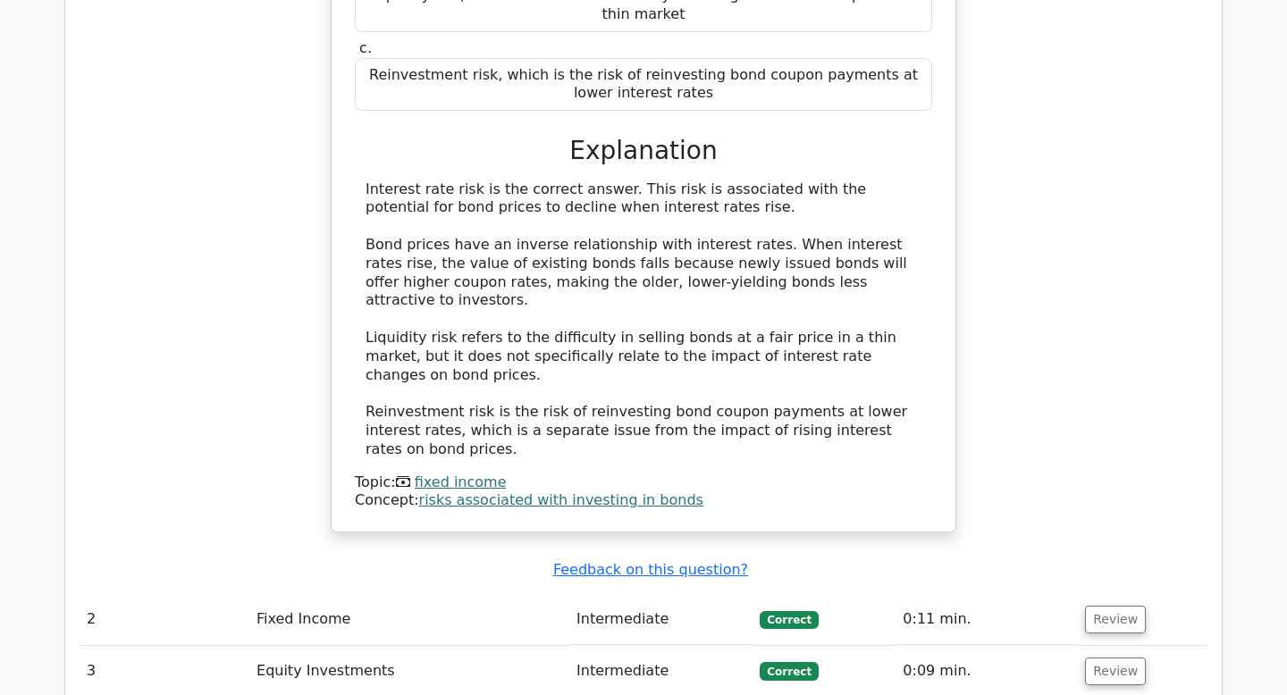
scroll to position [1743, 0]
